Goal: Task Accomplishment & Management: Use online tool/utility

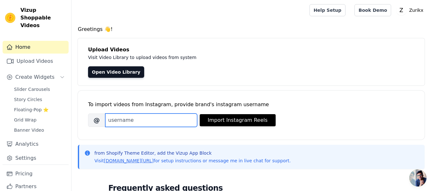
click at [120, 117] on input "Brand's Instagram Username" at bounding box center [151, 120] width 92 height 13
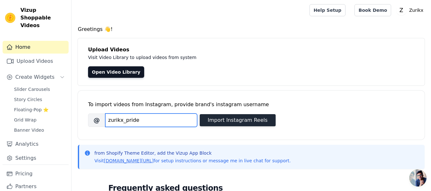
type input "zurikx_pride"
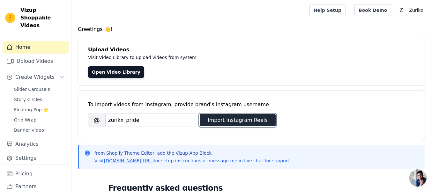
click at [228, 120] on button "Import Instagram Reels" at bounding box center [238, 120] width 76 height 12
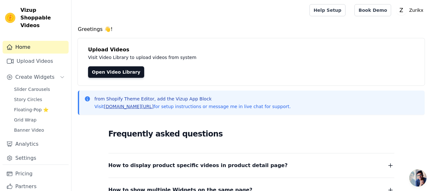
click at [130, 107] on link "[DOMAIN_NAME][URL]" at bounding box center [129, 106] width 50 height 5
click at [129, 73] on link "Open Video Library" at bounding box center [116, 71] width 56 height 11
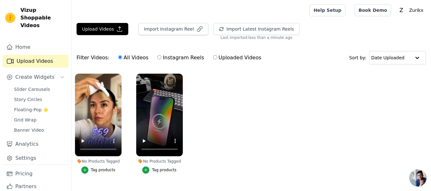
click at [161, 169] on div "Tag products" at bounding box center [164, 170] width 25 height 5
click at [148, 173] on div "button" at bounding box center [145, 170] width 7 height 7
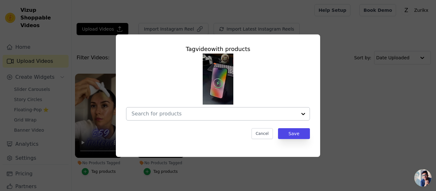
click at [307, 114] on div at bounding box center [303, 114] width 13 height 13
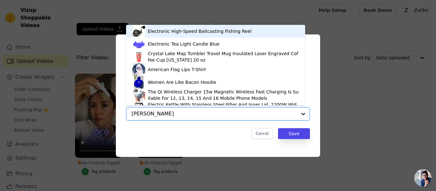
type input "foldab"
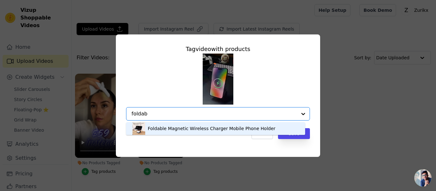
click at [185, 132] on div "Foldable Magnetic Wireless Charger Mobile Phone Holder" at bounding box center [215, 128] width 166 height 13
click at [185, 132] on div "Tag video with products Foldable Magnetic Wireless Charger Mobile Phone Holder …" at bounding box center [218, 92] width 194 height 105
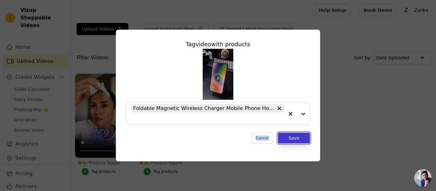
click at [300, 139] on button "Save" at bounding box center [294, 138] width 32 height 11
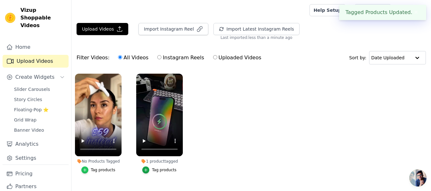
click at [87, 169] on icon "button" at bounding box center [85, 170] width 4 height 4
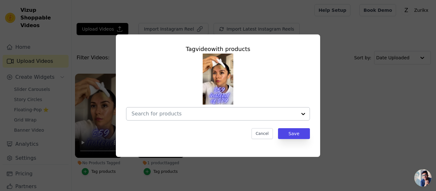
click at [181, 115] on input "No Products Tagged Tag video with products Cancel Save Tag products" at bounding box center [214, 114] width 165 height 6
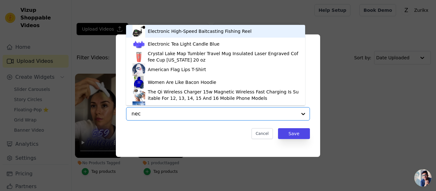
type input "neck"
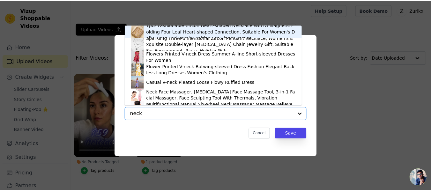
scroll to position [9, 0]
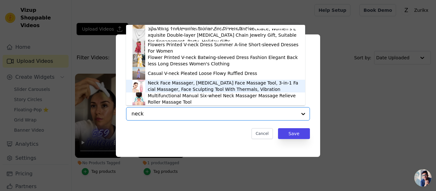
click at [177, 87] on div "Neck Face Massager, Skin Care Face Massage Tool, 3-in-1 Facial Massager, Face S…" at bounding box center [223, 86] width 151 height 13
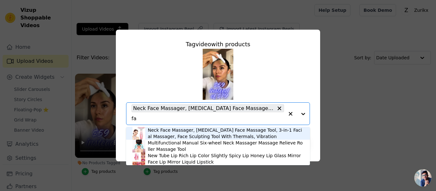
type input "f"
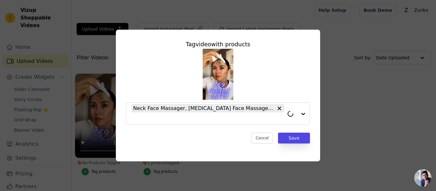
click at [157, 76] on div "Neck Face Massager, Skin Care Face Massage Tool, 3-in-1 Facial Massager, Face S…" at bounding box center [218, 87] width 184 height 76
click at [300, 139] on button "Save" at bounding box center [294, 138] width 32 height 11
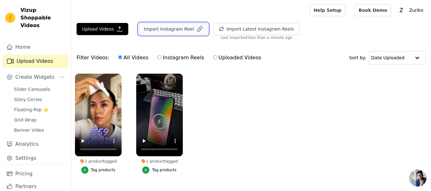
click at [168, 34] on button "Import Instagram Reel" at bounding box center [174, 29] width 70 height 12
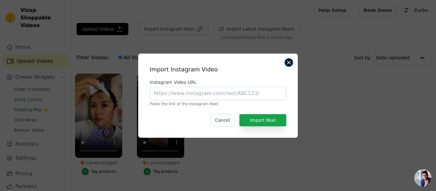
click at [290, 63] on button "Close modal" at bounding box center [289, 63] width 8 height 8
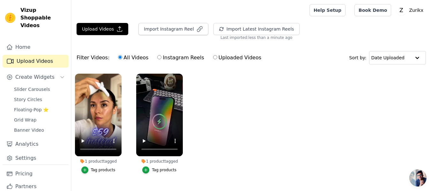
click at [260, 126] on ul "1 product tagged Tag products 1 product tagged Tag products" at bounding box center [251, 130] width 360 height 120
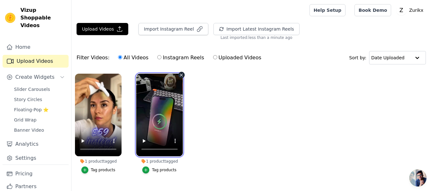
click at [157, 103] on video at bounding box center [159, 115] width 47 height 83
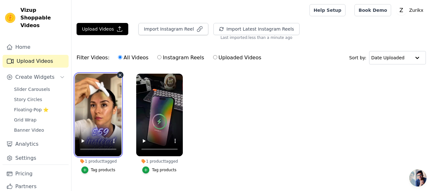
click at [109, 103] on video at bounding box center [98, 115] width 47 height 83
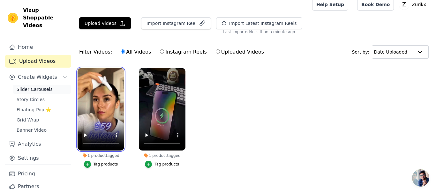
scroll to position [0, 0]
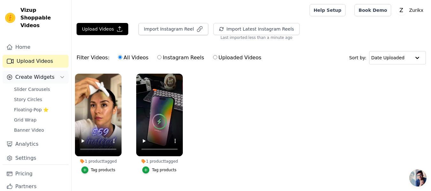
click at [50, 71] on button "Create Widgets" at bounding box center [36, 77] width 66 height 13
click at [54, 71] on button "Create Widgets" at bounding box center [36, 77] width 66 height 13
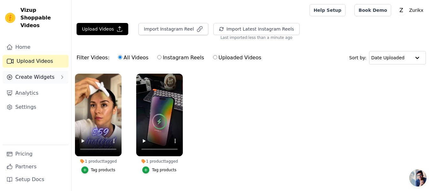
click at [54, 71] on button "Create Widgets" at bounding box center [36, 77] width 66 height 13
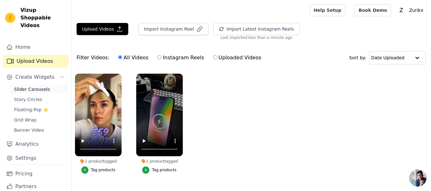
click at [34, 86] on span "Slider Carousels" at bounding box center [32, 89] width 36 height 6
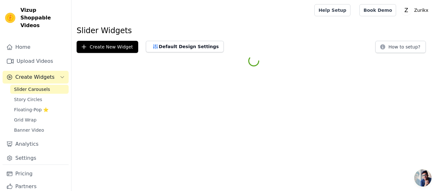
click at [34, 86] on span "Slider Carousels" at bounding box center [32, 89] width 36 height 6
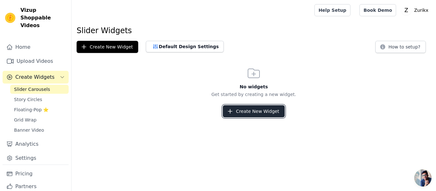
click at [258, 112] on button "Create New Widget" at bounding box center [254, 111] width 62 height 12
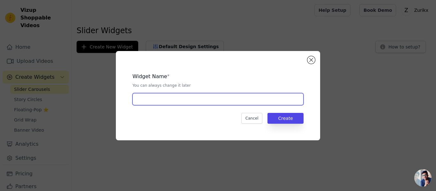
click at [185, 99] on input "text" at bounding box center [217, 99] width 171 height 12
type input "Slide"
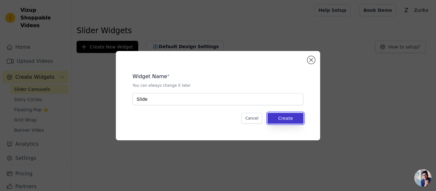
click at [285, 117] on button "Create" at bounding box center [285, 118] width 36 height 11
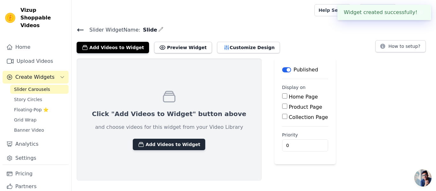
click at [144, 145] on button "Add Videos to Widget" at bounding box center [169, 144] width 72 height 11
click at [159, 146] on button "Add Videos to Widget" at bounding box center [169, 144] width 72 height 11
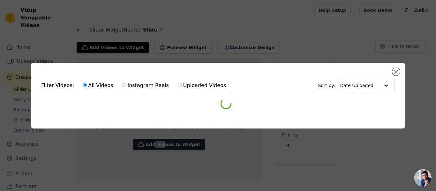
click at [159, 146] on div "Filter Videos: All Videos Instagram Reels Uploaded Videos Sort by: Date Uploade…" at bounding box center [218, 95] width 436 height 191
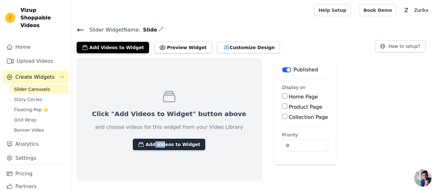
click at [159, 146] on button "Add Videos to Widget" at bounding box center [169, 144] width 72 height 11
click at [159, 144] on button "Add Videos to Widget" at bounding box center [169, 144] width 72 height 11
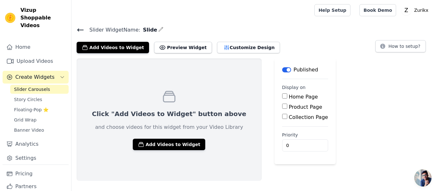
click at [117, 119] on div "Click "Add Videos to Widget" button above and choose videos for this widget fro…" at bounding box center [169, 119] width 185 height 123
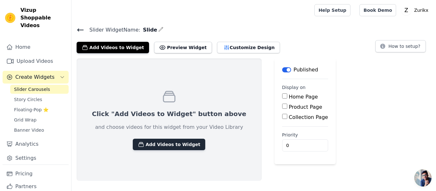
click at [138, 144] on icon "button" at bounding box center [141, 144] width 6 height 6
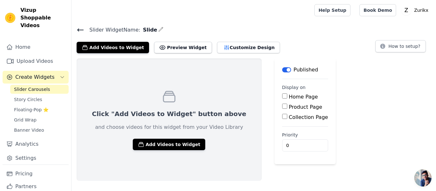
click at [365, 109] on div "Click "Add Videos to Widget" button above and choose videos for this widget fro…" at bounding box center [253, 119] width 365 height 123
click at [105, 48] on button "Add Videos to Widget" at bounding box center [113, 47] width 72 height 11
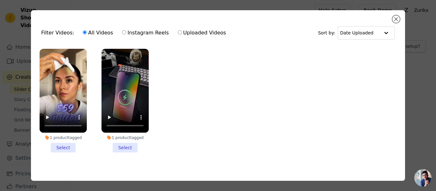
click at [64, 147] on li "1 product tagged Select" at bounding box center [63, 101] width 47 height 104
click at [0, 0] on input "1 product tagged Select" at bounding box center [0, 0] width 0 height 0
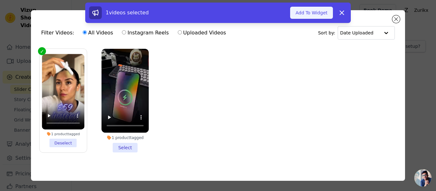
click at [318, 14] on button "Add To Widget" at bounding box center [311, 13] width 43 height 12
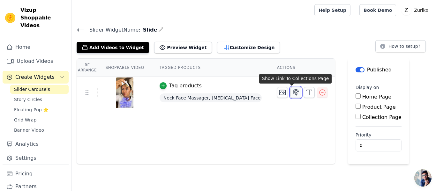
click at [293, 93] on icon "button" at bounding box center [295, 92] width 5 height 6
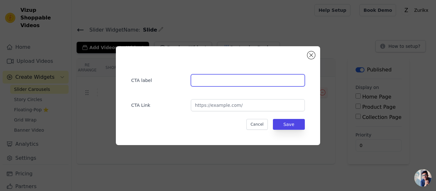
click at [222, 77] on input "text" at bounding box center [248, 80] width 114 height 12
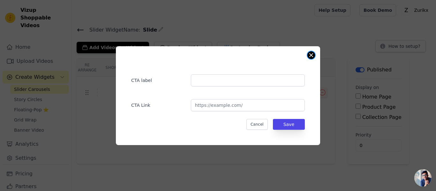
click at [310, 52] on button "Close modal" at bounding box center [311, 55] width 8 height 8
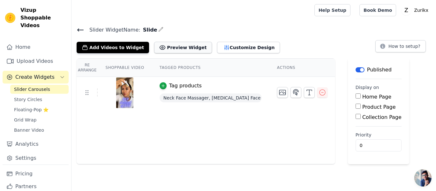
click at [180, 49] on button "Preview Widget" at bounding box center [182, 47] width 57 height 11
click at [226, 49] on button "Customize Design" at bounding box center [248, 47] width 63 height 11
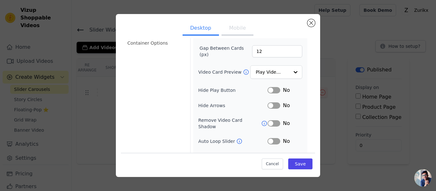
scroll to position [64, 0]
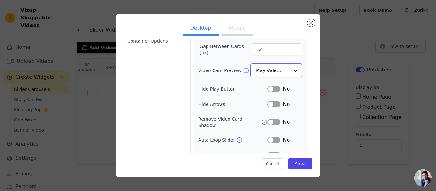
click at [284, 70] on input "Video Card Preview" at bounding box center [272, 70] width 33 height 13
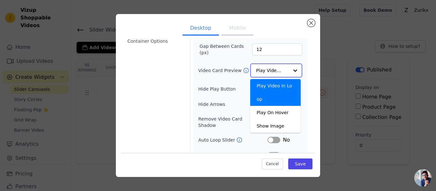
click at [284, 70] on input "Video Card Preview" at bounding box center [272, 70] width 33 height 13
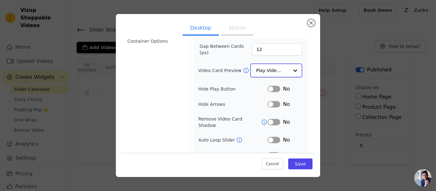
click at [284, 70] on input "Video Card Preview" at bounding box center [272, 70] width 33 height 13
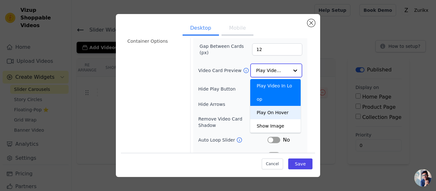
click at [281, 106] on div "Play On Hover" at bounding box center [275, 112] width 50 height 13
click at [283, 100] on span "No" at bounding box center [286, 104] width 7 height 8
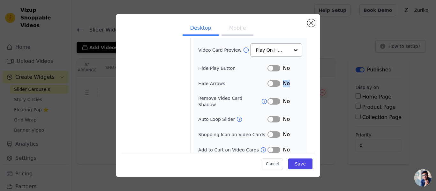
scroll to position [84, 0]
click at [275, 131] on button "Label" at bounding box center [273, 134] width 13 height 6
click at [274, 147] on button "Label" at bounding box center [273, 150] width 13 height 6
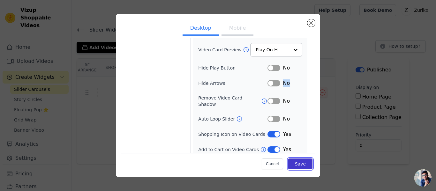
click at [300, 166] on button "Save" at bounding box center [300, 164] width 24 height 11
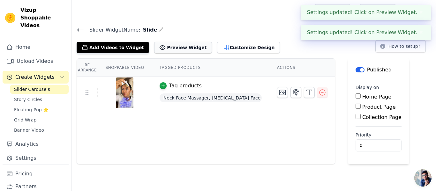
click at [162, 46] on button "Preview Widget" at bounding box center [182, 47] width 57 height 11
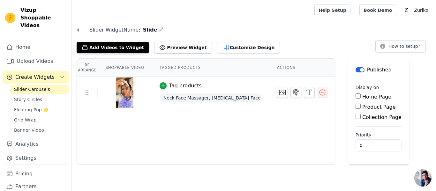
click at [356, 98] on input "Home Page" at bounding box center [358, 96] width 5 height 5
click at [356, 95] on input "Home Page" at bounding box center [358, 96] width 5 height 5
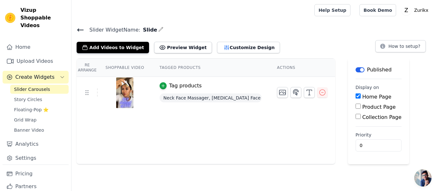
click at [356, 95] on input "Home Page" at bounding box center [358, 96] width 5 height 5
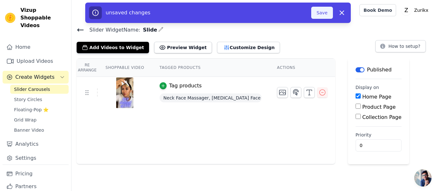
click at [318, 13] on button "Save" at bounding box center [322, 13] width 22 height 12
click at [318, 16] on button "Save" at bounding box center [322, 13] width 22 height 12
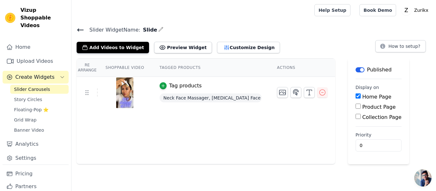
click at [356, 97] on input "Home Page" at bounding box center [358, 96] width 5 height 5
checkbox input "false"
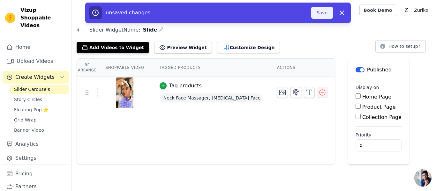
click at [324, 15] on button "Save" at bounding box center [322, 13] width 22 height 12
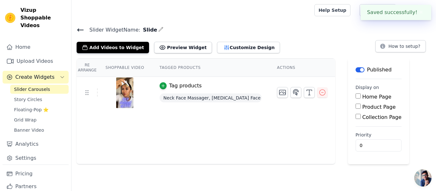
click at [324, 14] on div "Help Setup Book Demo Open user menu Z Zurikx Settings Help Docs Sign out" at bounding box center [253, 10] width 365 height 20
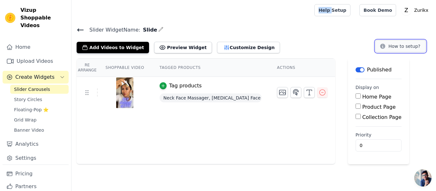
click at [406, 48] on button "How to setup?" at bounding box center [400, 46] width 50 height 12
